Goal: Task Accomplishment & Management: Use online tool/utility

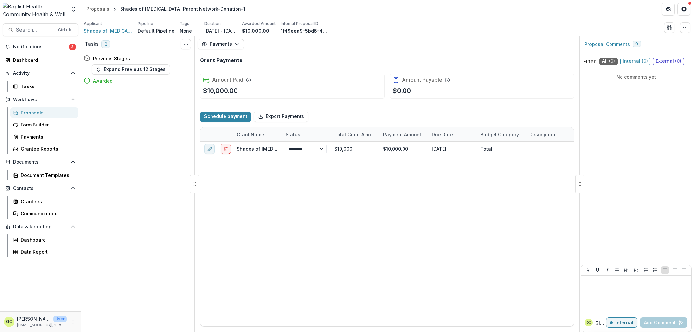
select select "****"
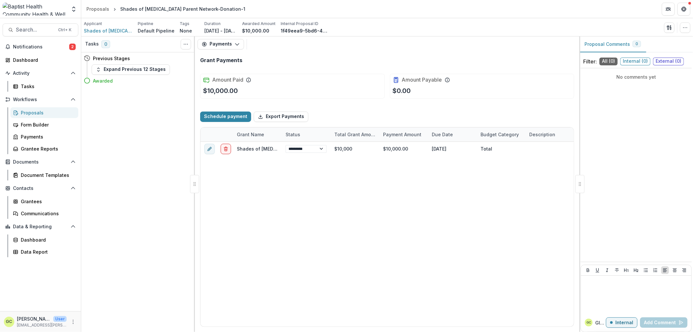
select select "****"
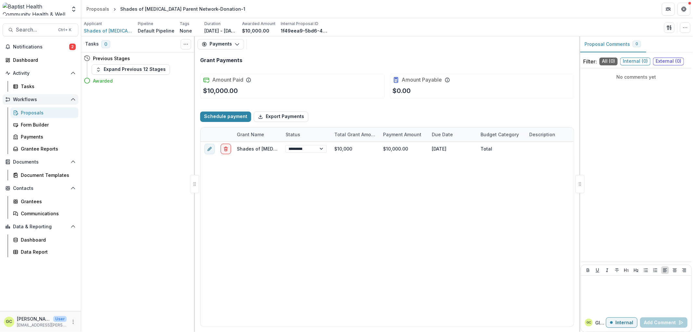
select select "****"
